Goal: Navigation & Orientation: Find specific page/section

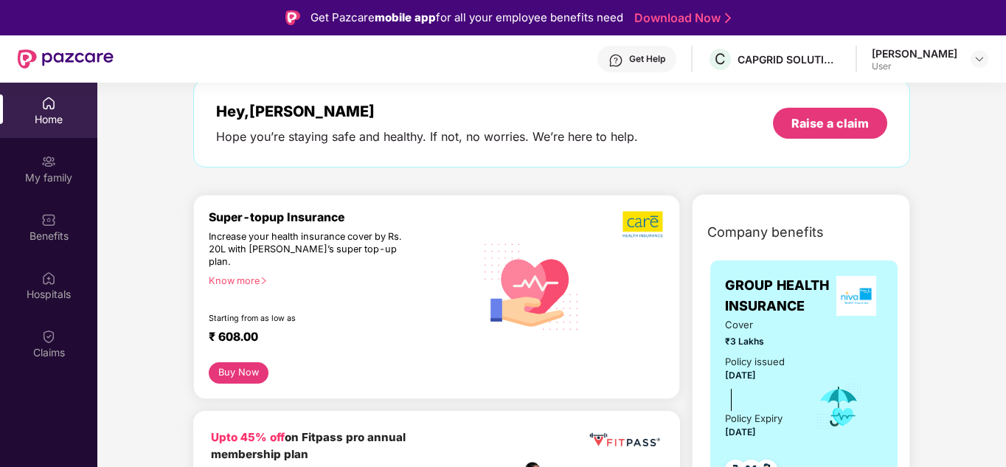
scroll to position [123, 0]
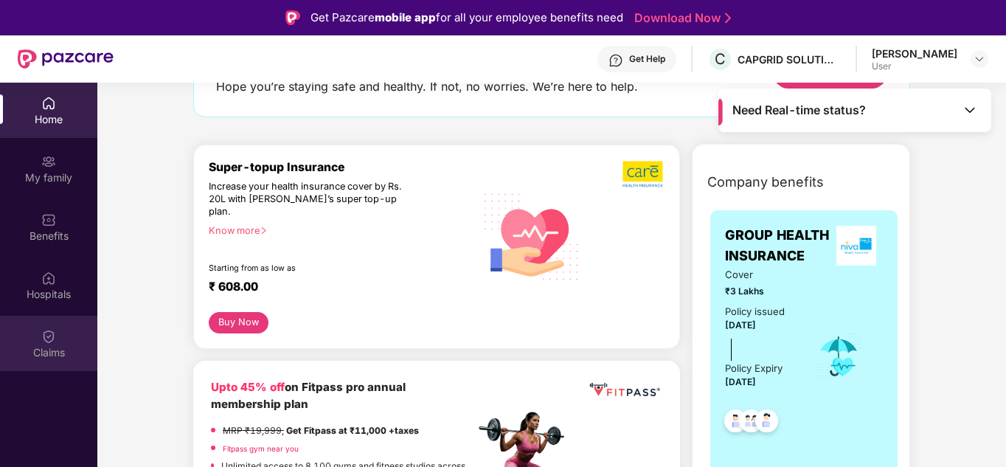
click at [52, 339] on img at bounding box center [48, 336] width 15 height 15
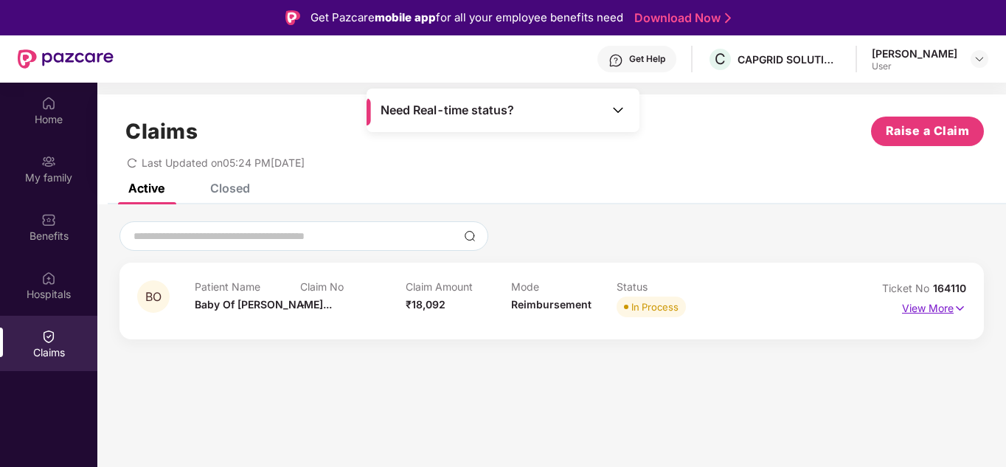
click at [950, 302] on p "View More" at bounding box center [934, 307] width 64 height 20
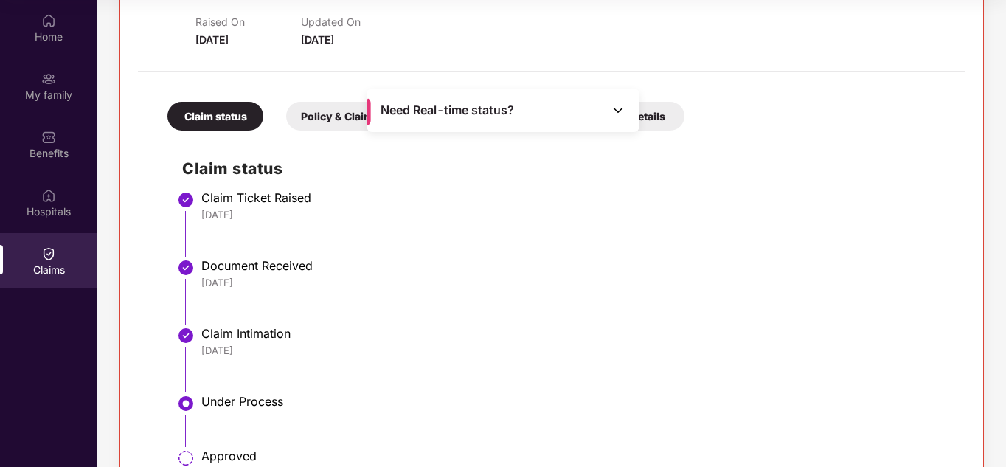
scroll to position [361, 0]
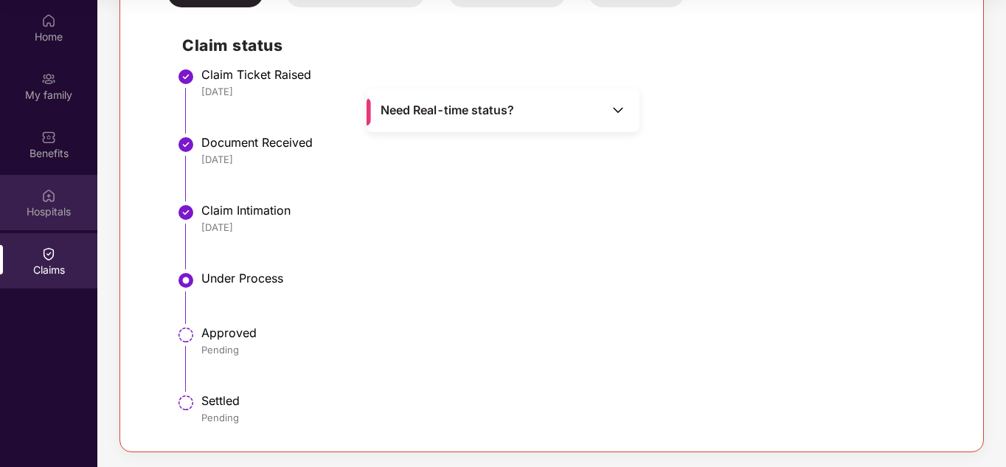
click at [32, 208] on div "Hospitals" at bounding box center [48, 211] width 97 height 15
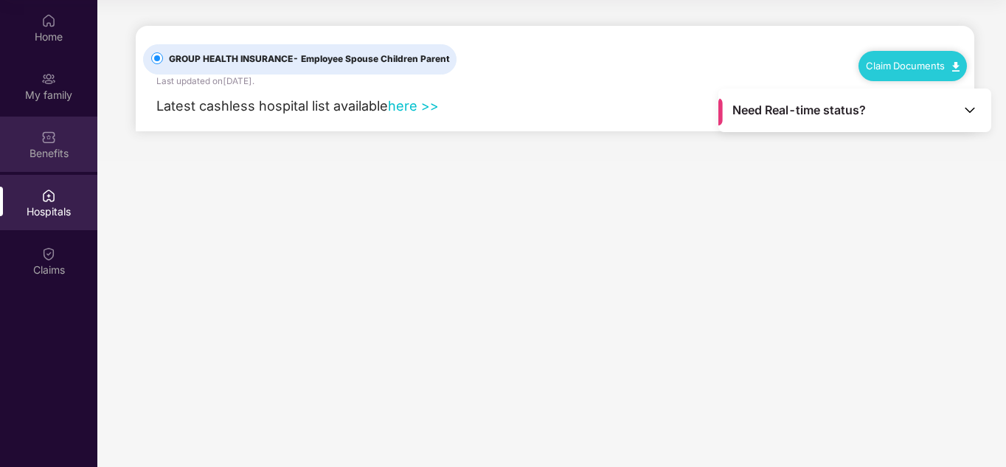
click at [58, 141] on div "Benefits" at bounding box center [48, 144] width 97 height 55
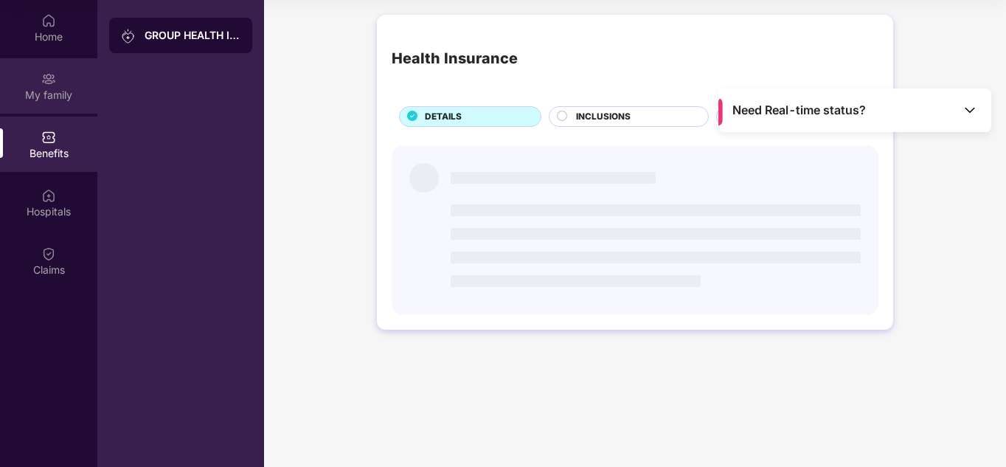
click at [54, 91] on div "My family" at bounding box center [48, 95] width 97 height 15
